Goal: Information Seeking & Learning: Learn about a topic

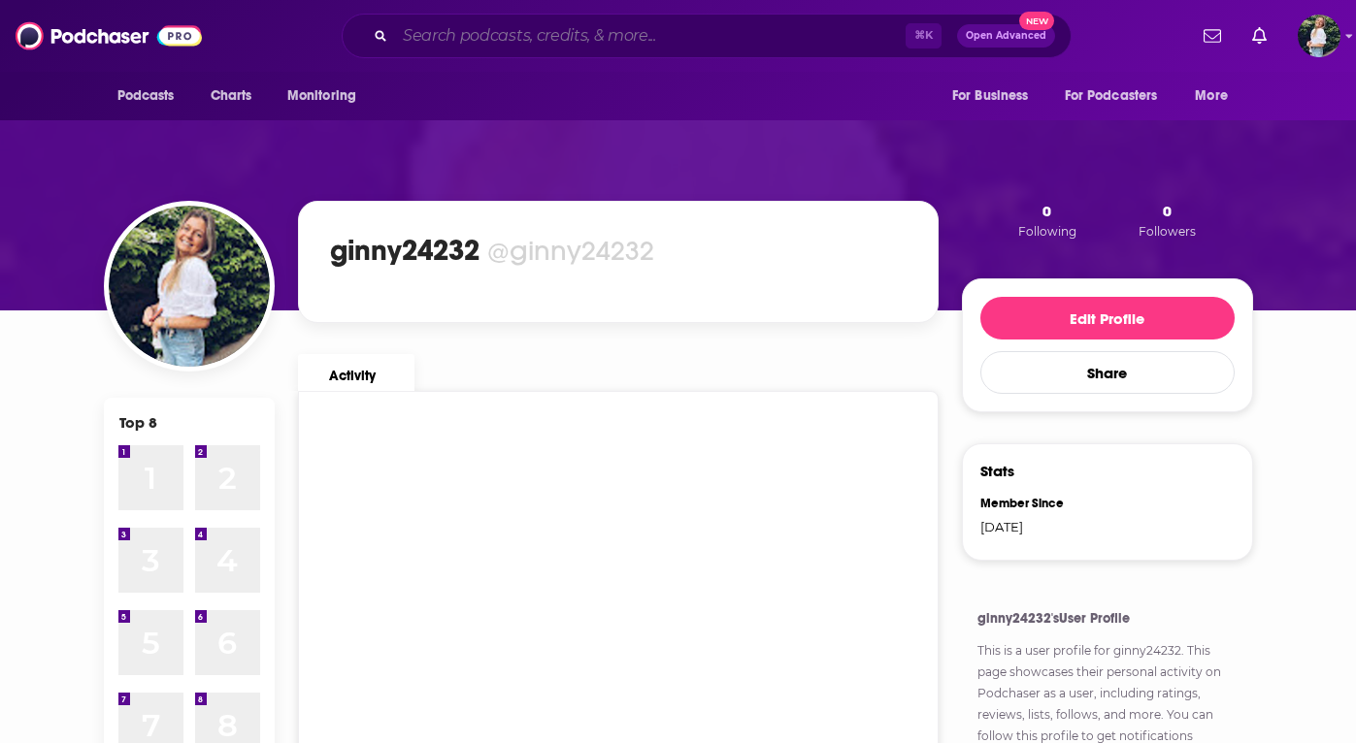
click at [491, 38] on input "Search podcasts, credits, & more..." at bounding box center [650, 35] width 510 height 31
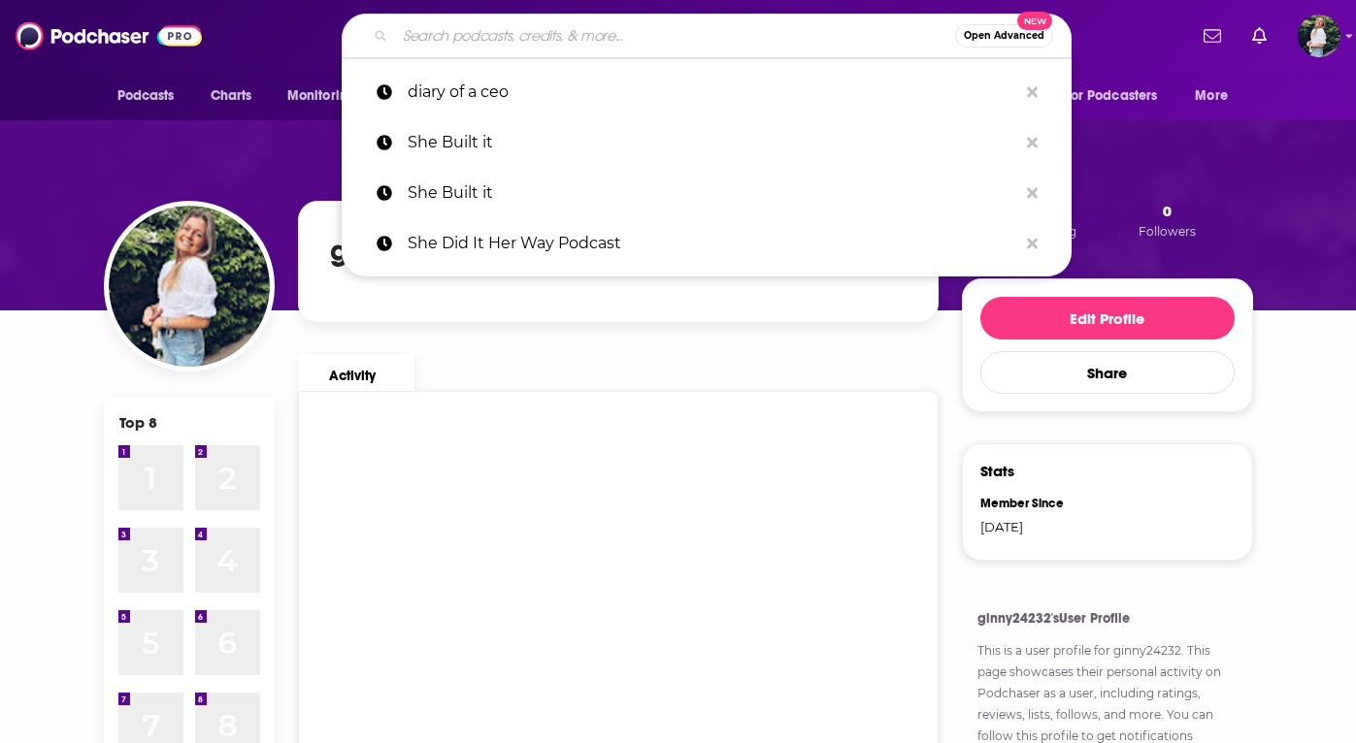
paste input "[PERSON_NAME] was first introduced to NET Recovery after hearing about the comp…"
type input "[PERSON_NAME] was first introduced to NET Recovery after hearing about the comp…"
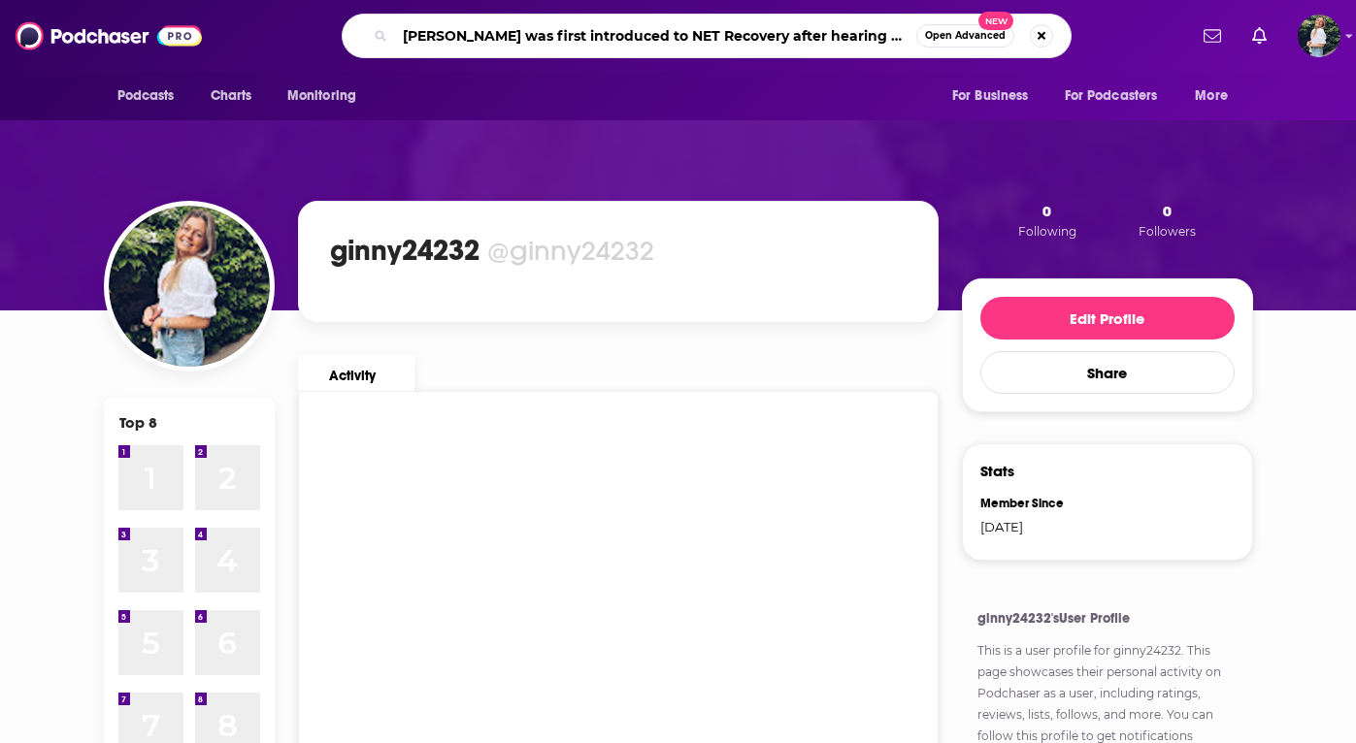
drag, startPoint x: 910, startPoint y: 36, endPoint x: 376, endPoint y: -26, distance: 538.3
click at [376, 0] on html "Podcasts Charts Monitoring [PERSON_NAME] was first introduced to NET Recovery a…" at bounding box center [678, 371] width 1356 height 743
type input "she built it"
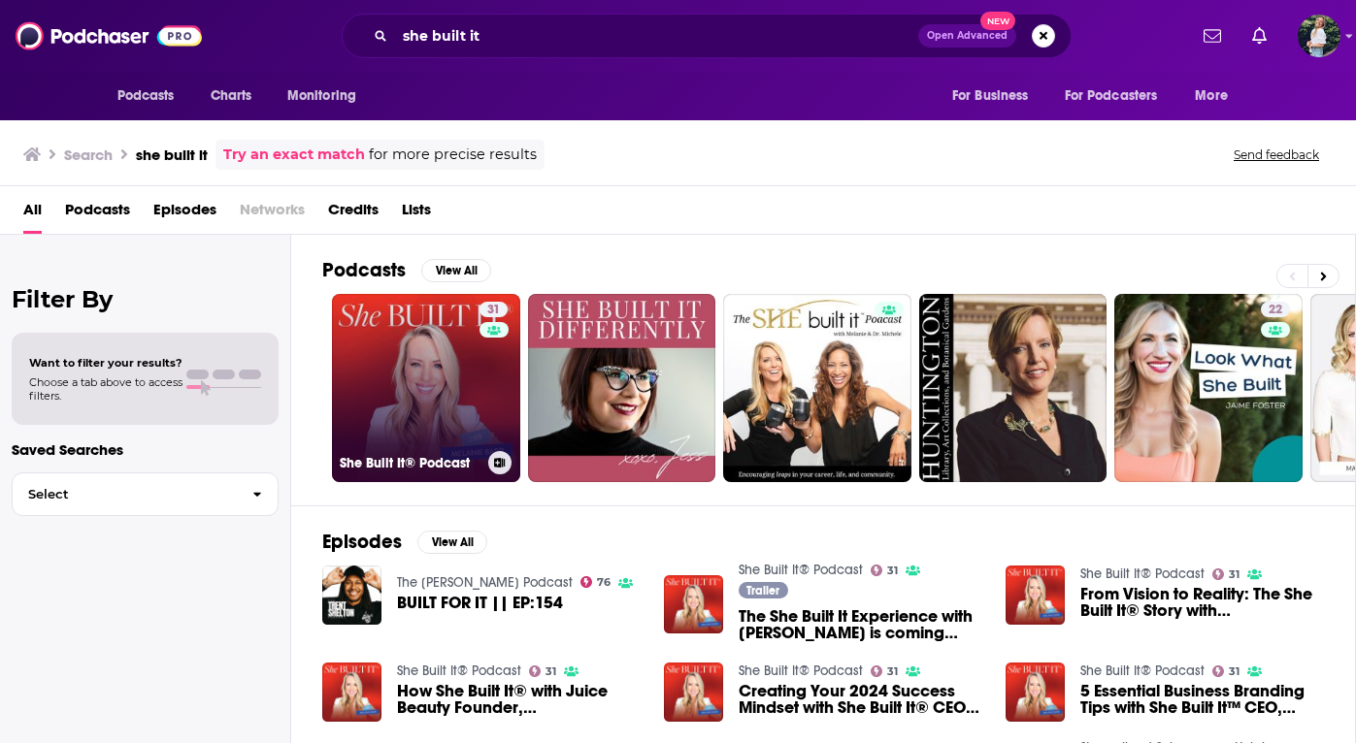
click at [429, 414] on link "31 She Built It® Podcast" at bounding box center [426, 388] width 188 height 188
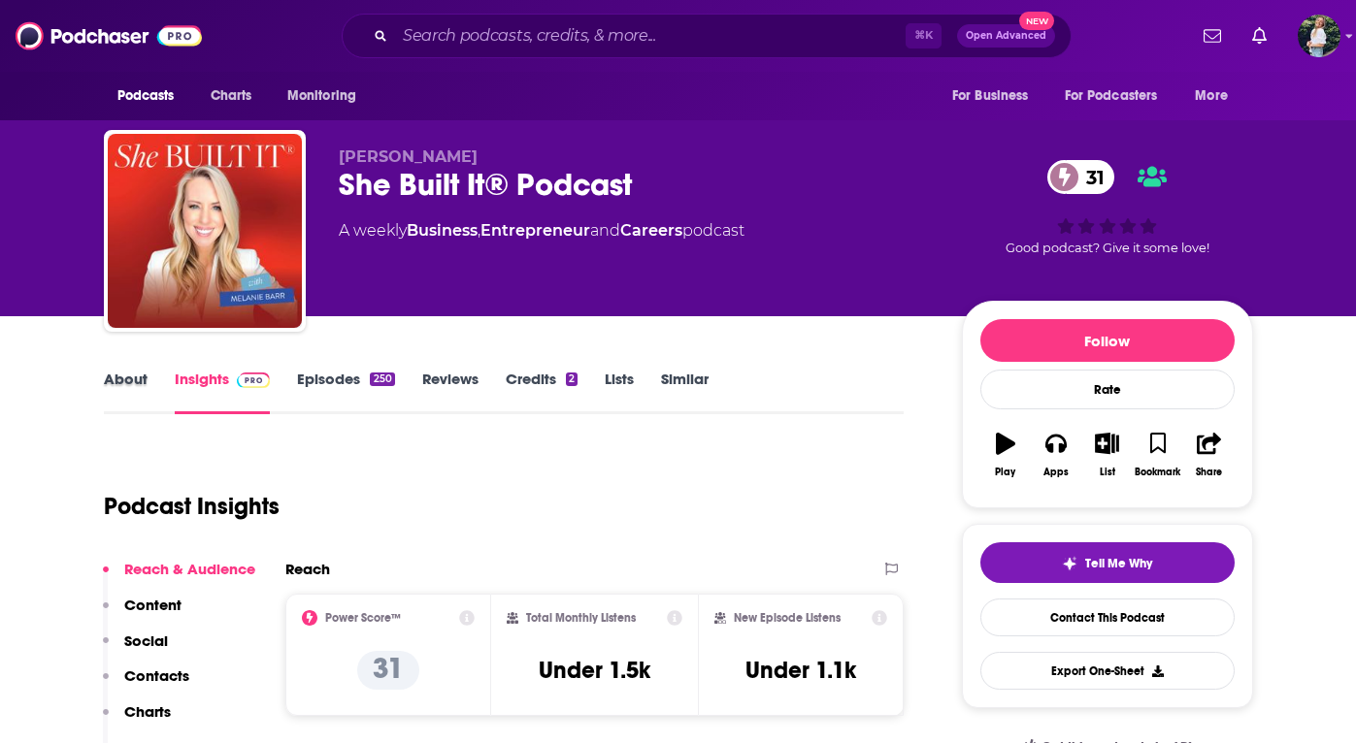
click at [147, 377] on div "About" at bounding box center [139, 392] width 71 height 45
